Goal: Transaction & Acquisition: Obtain resource

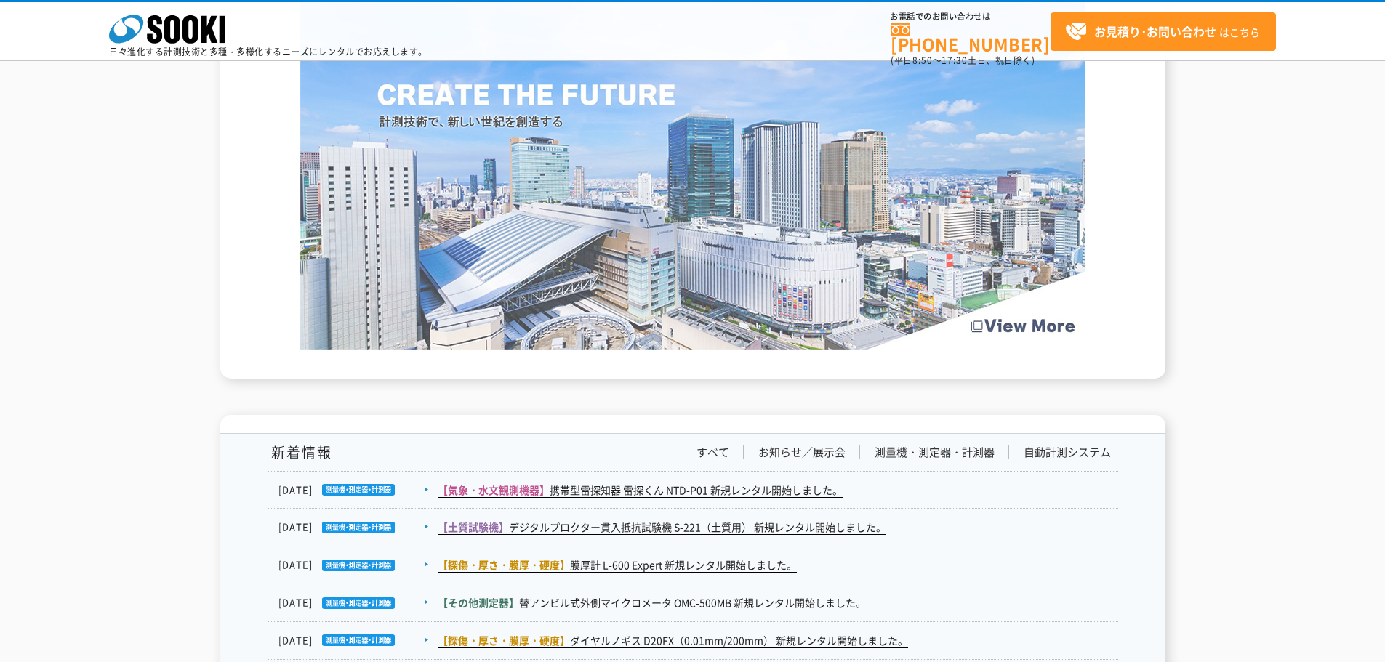
scroll to position [1963, 0]
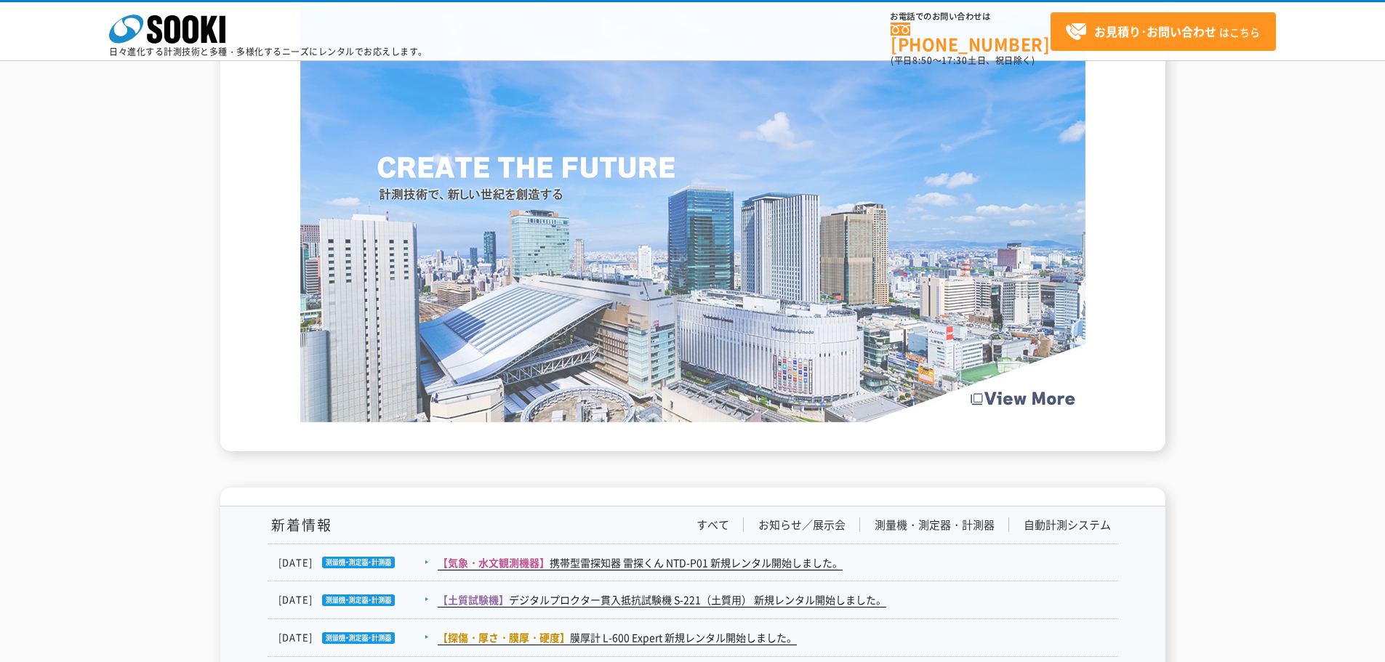
click at [631, 314] on img at bounding box center [692, 214] width 785 height 417
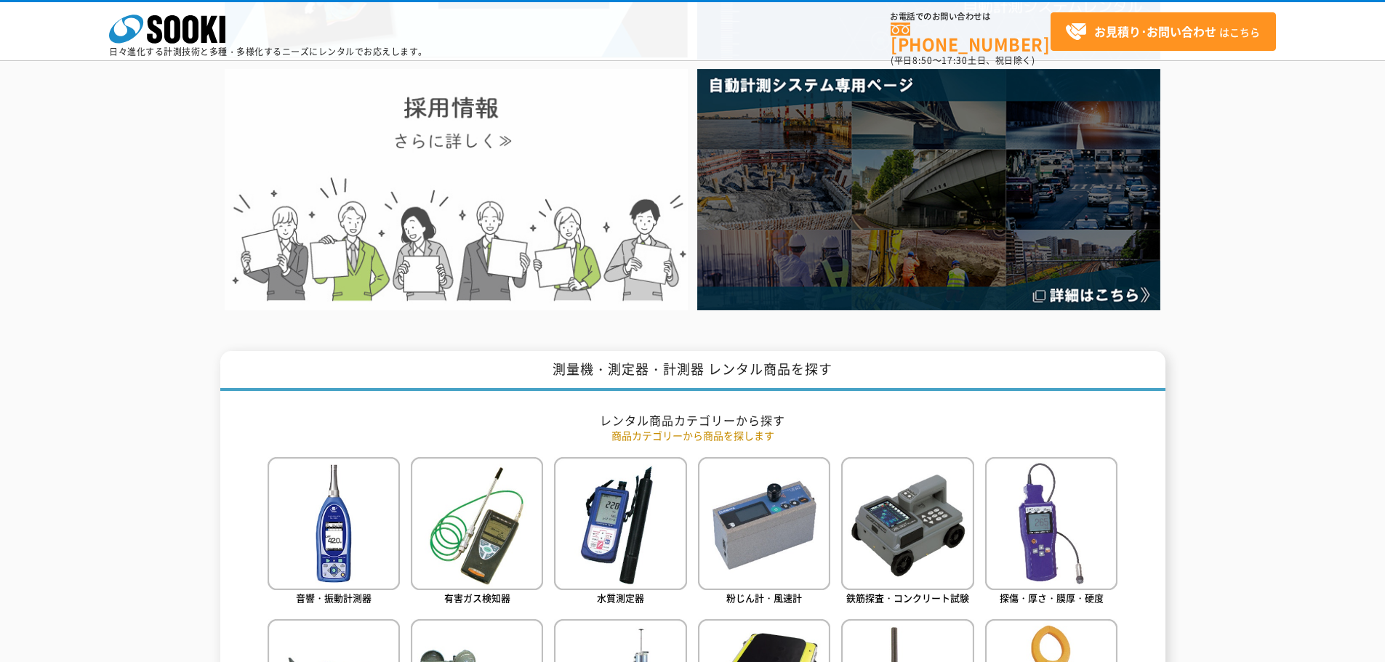
scroll to position [0, 0]
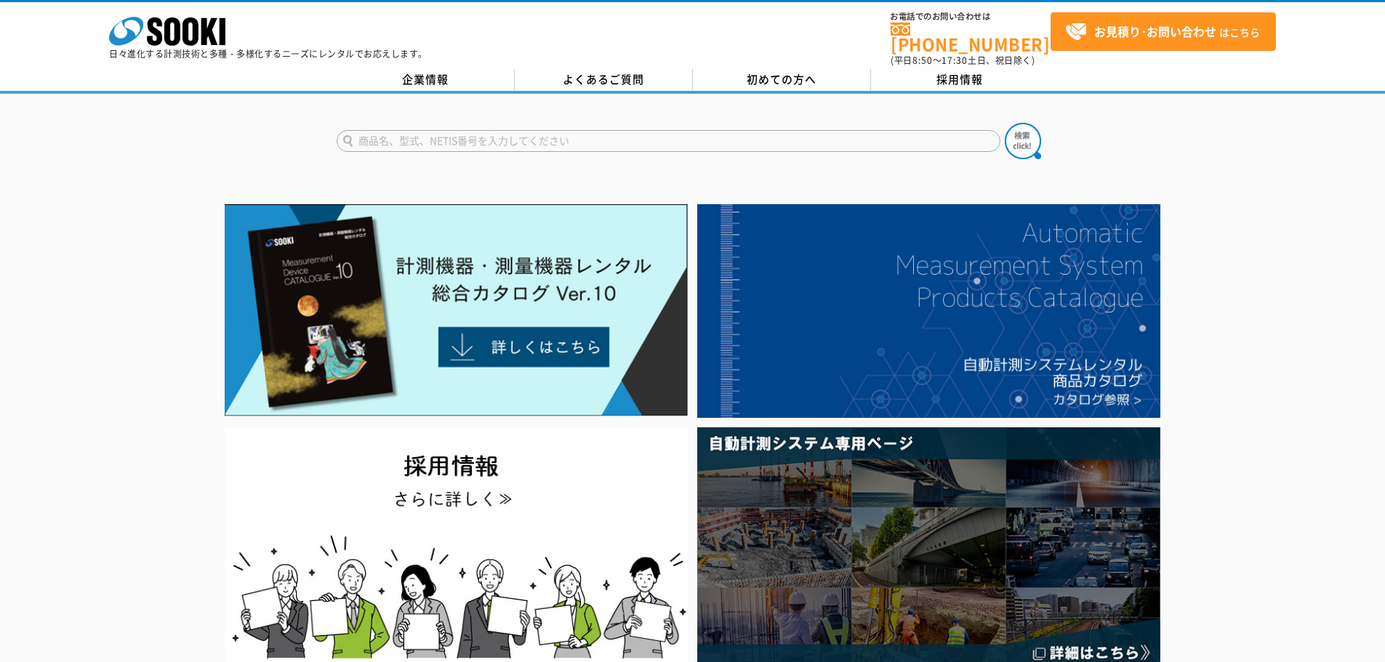
click at [510, 130] on input "text" at bounding box center [669, 141] width 664 height 22
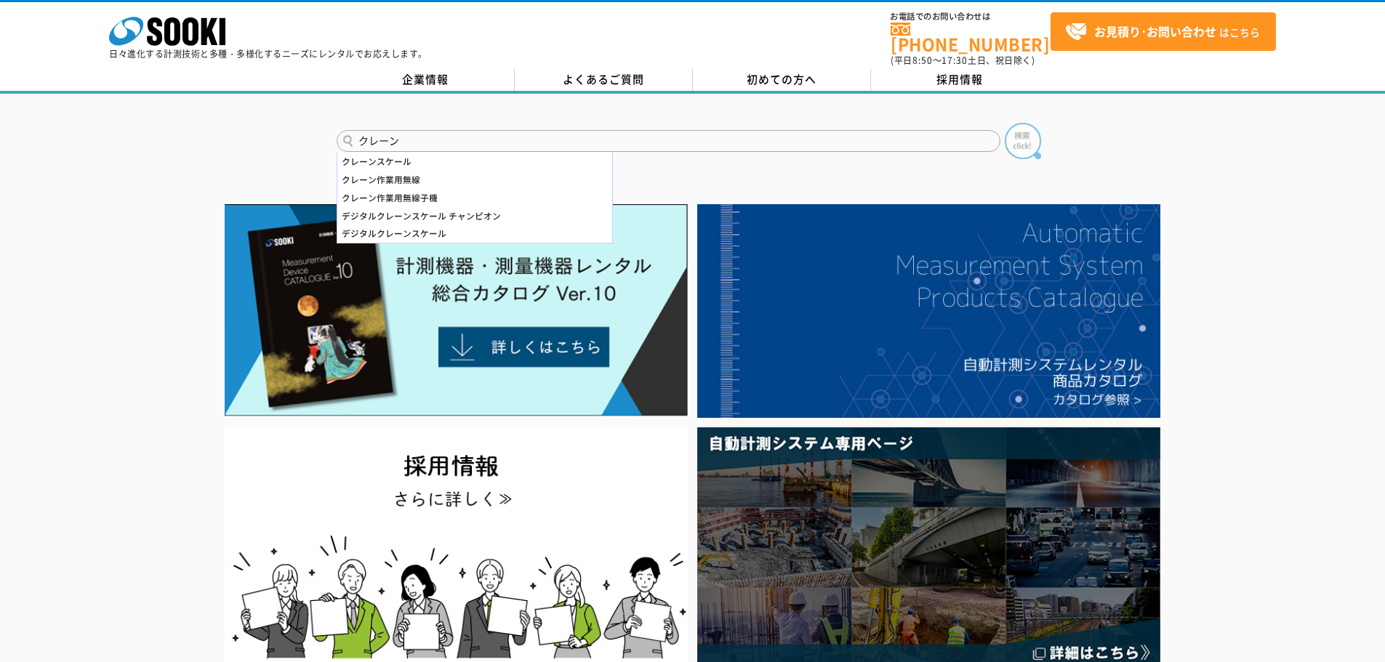
type input "クレーン"
click at [1028, 137] on img at bounding box center [1023, 141] width 36 height 36
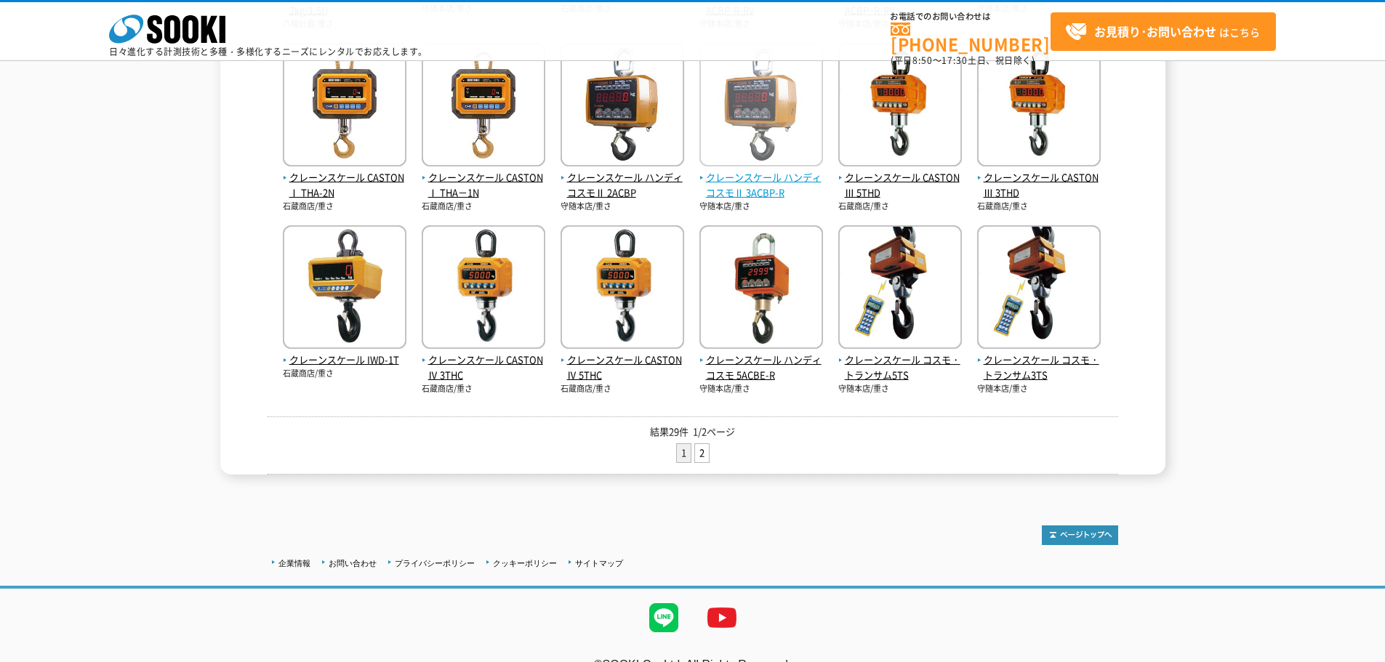
scroll to position [536, 0]
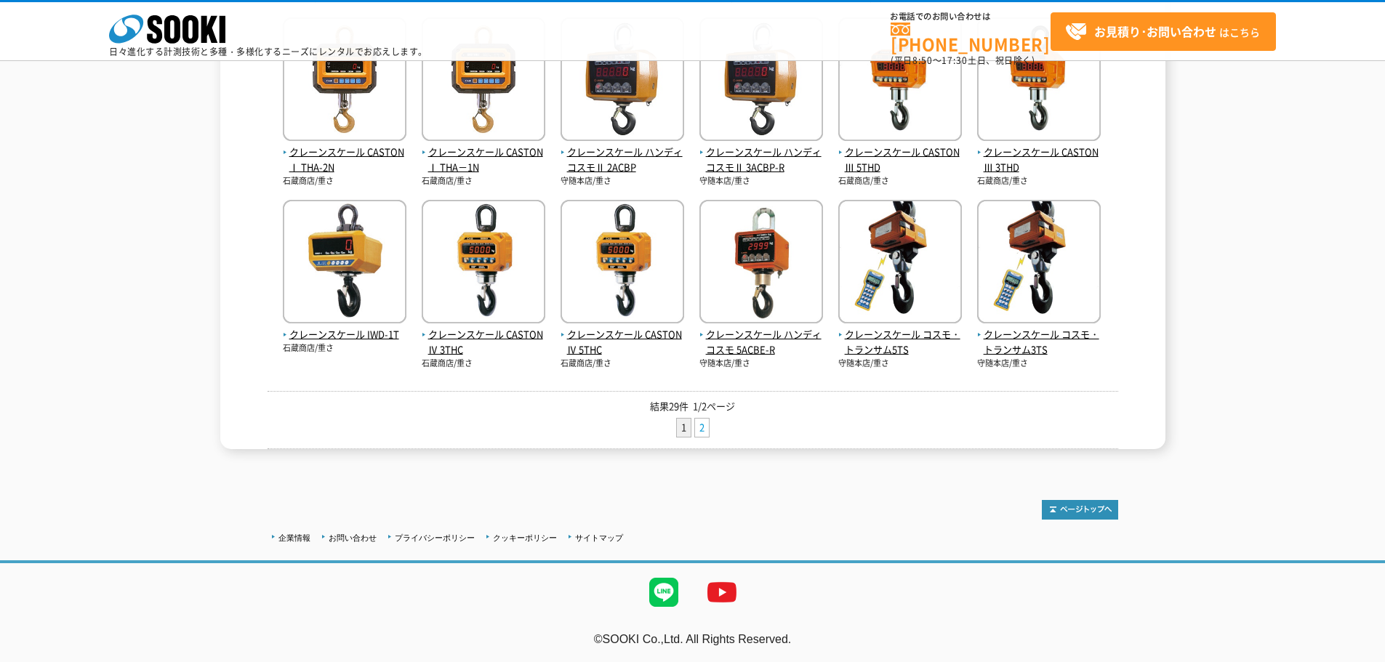
click at [699, 430] on link "2" at bounding box center [702, 428] width 14 height 18
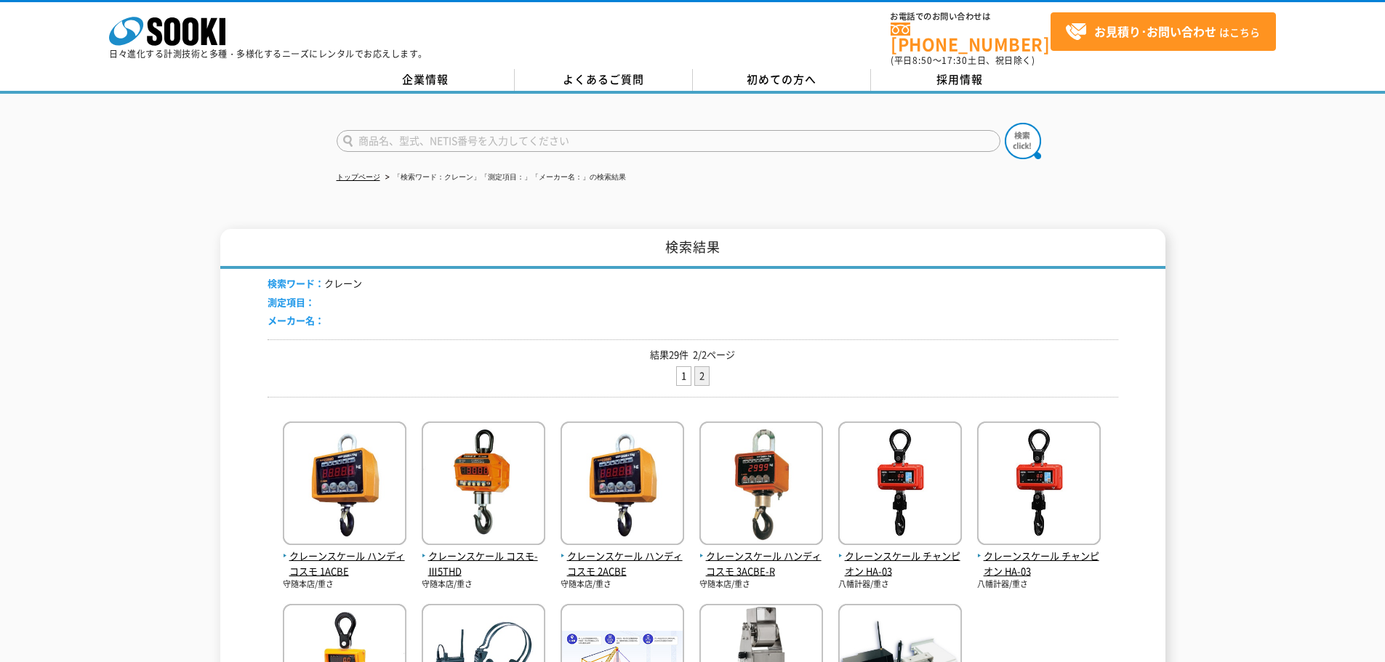
scroll to position [291, 0]
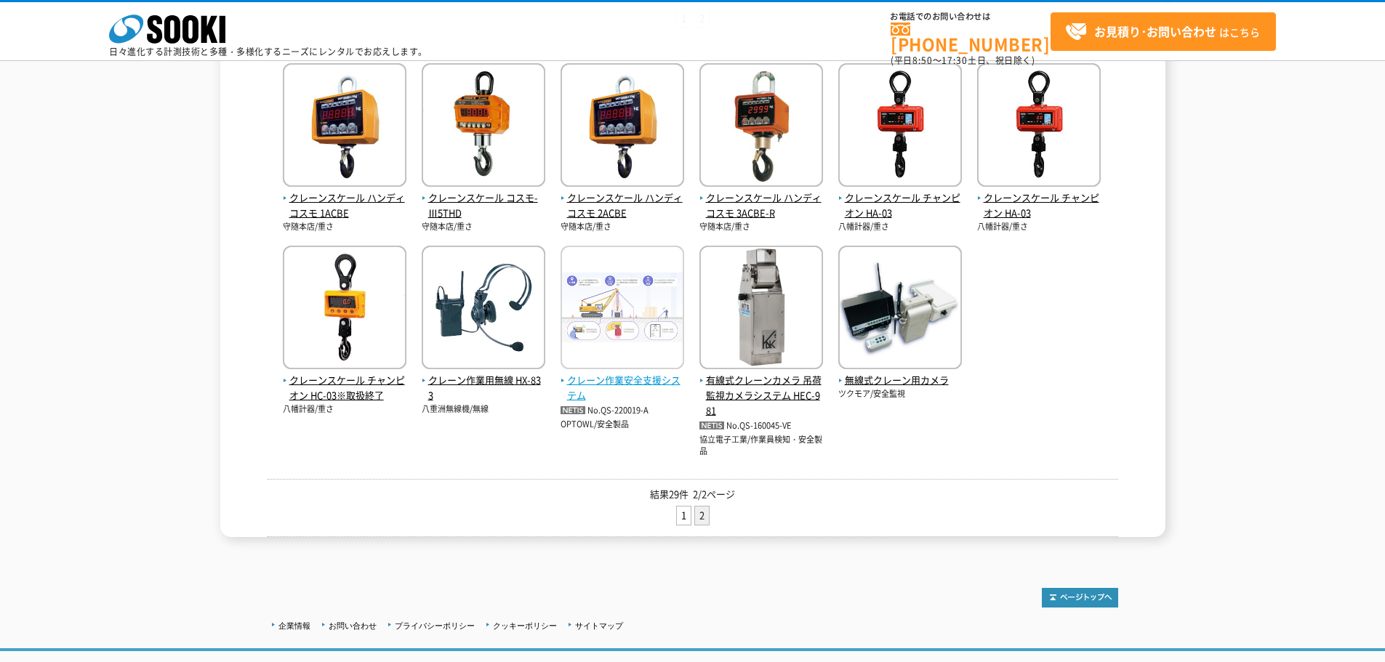
click at [644, 380] on span "クレーン作業安全支援システム" at bounding box center [623, 388] width 124 height 31
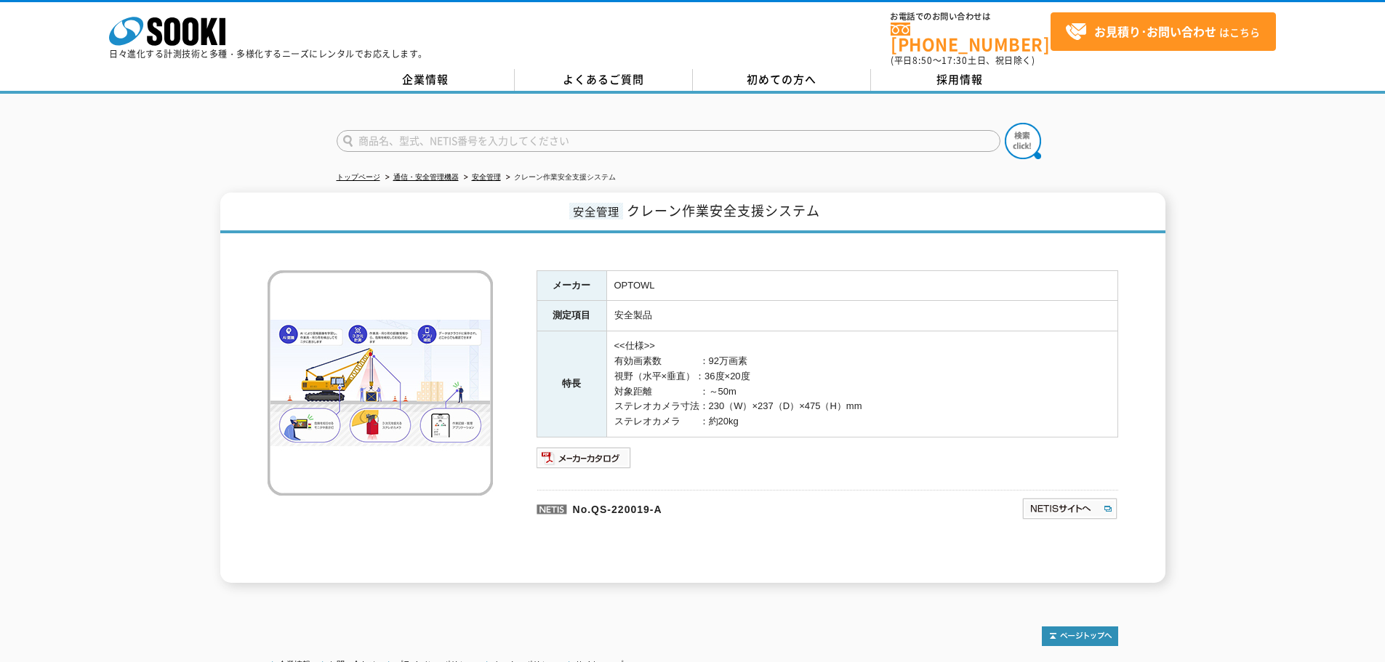
scroll to position [119, 0]
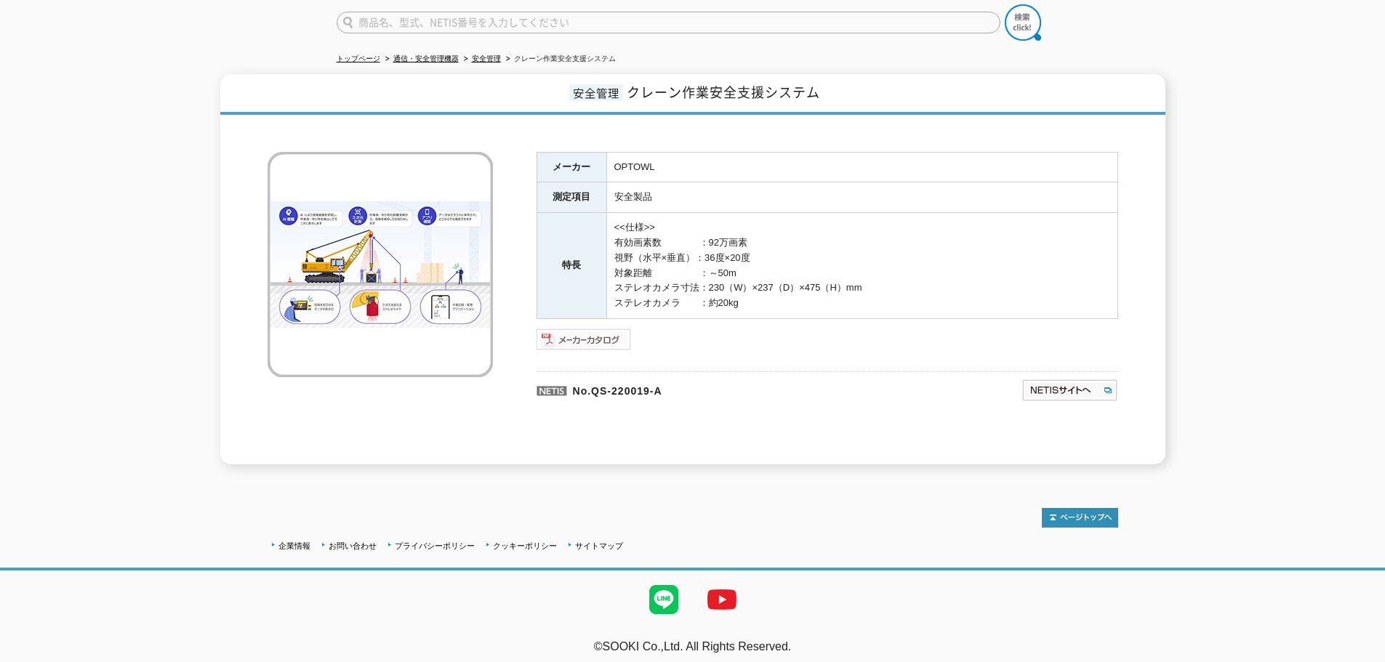
click at [602, 328] on img at bounding box center [584, 339] width 95 height 23
